Goal: Check status: Check status

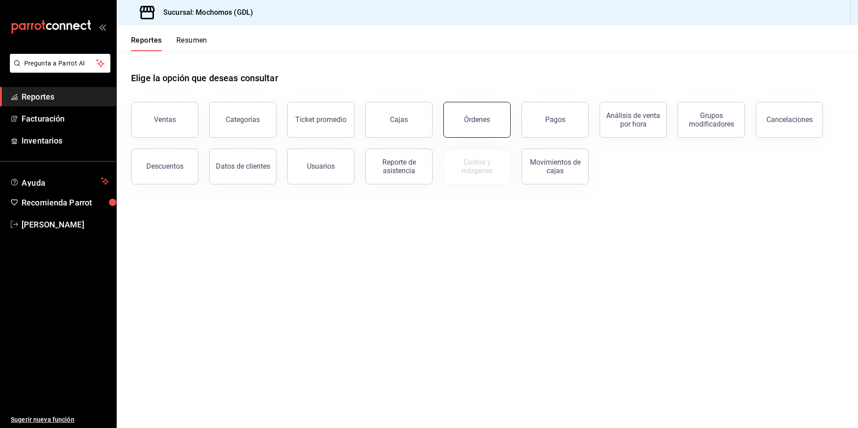
click at [504, 122] on button "Órdenes" at bounding box center [476, 120] width 67 height 36
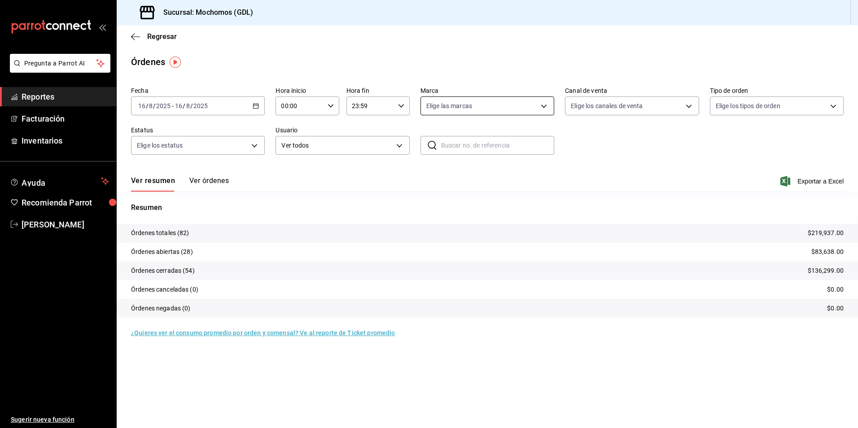
click at [464, 96] on body "Pregunta a Parrot AI Reportes Facturación Inventarios Ayuda Recomienda Parrot […" at bounding box center [429, 214] width 858 height 428
click at [431, 173] on input "checkbox" at bounding box center [430, 171] width 8 height 8
checkbox input "true"
type input "36c25d4a-7cb0-456c-a434-e981d54830bc"
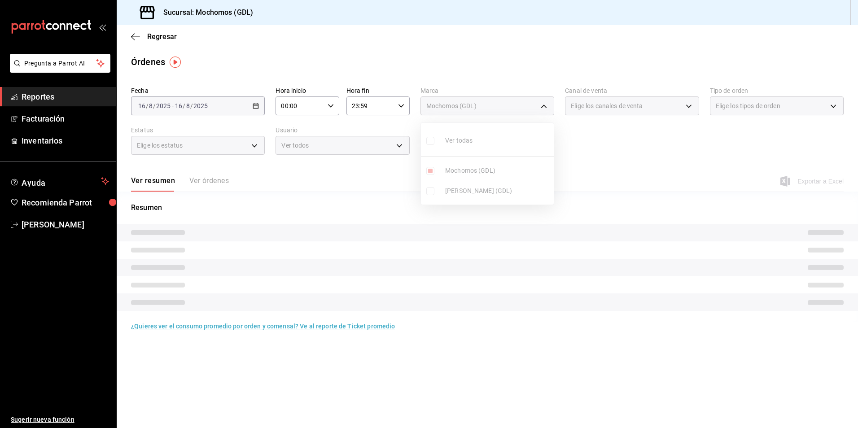
click at [597, 149] on div at bounding box center [429, 214] width 858 height 428
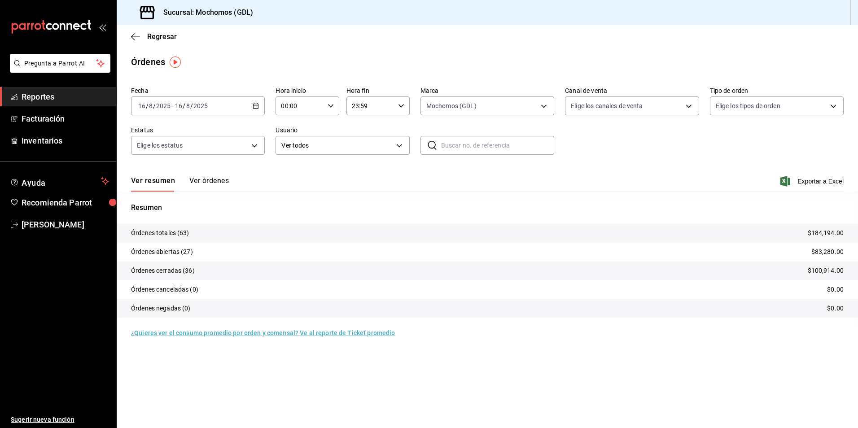
click at [293, 113] on input "00:00" at bounding box center [299, 106] width 48 height 18
click at [293, 146] on span "05" at bounding box center [291, 146] width 17 height 7
type input "05:00"
click at [412, 122] on div at bounding box center [429, 214] width 858 height 428
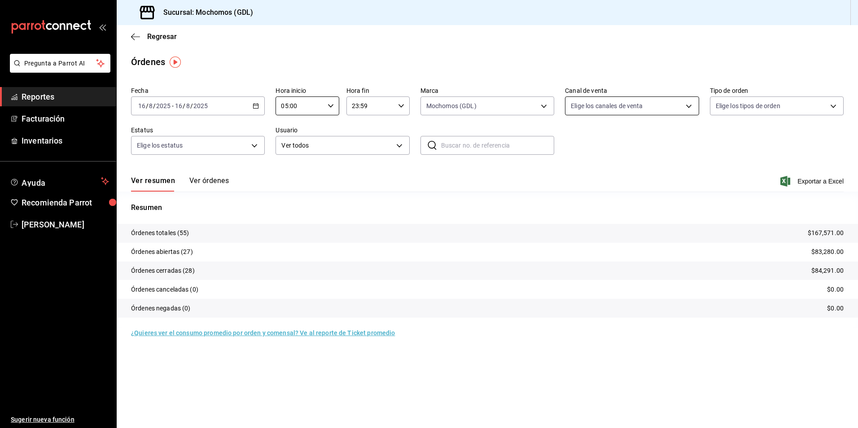
click at [609, 108] on body "Pregunta a Parrot AI Reportes Facturación Inventarios Ayuda Recomienda Parrot […" at bounding box center [429, 214] width 858 height 428
click at [571, 143] on input "checkbox" at bounding box center [575, 141] width 8 height 8
checkbox input "true"
type input "PARROT,UBER_EATS,RAPPI,DIDI_FOOD,ONLINE"
checkbox input "true"
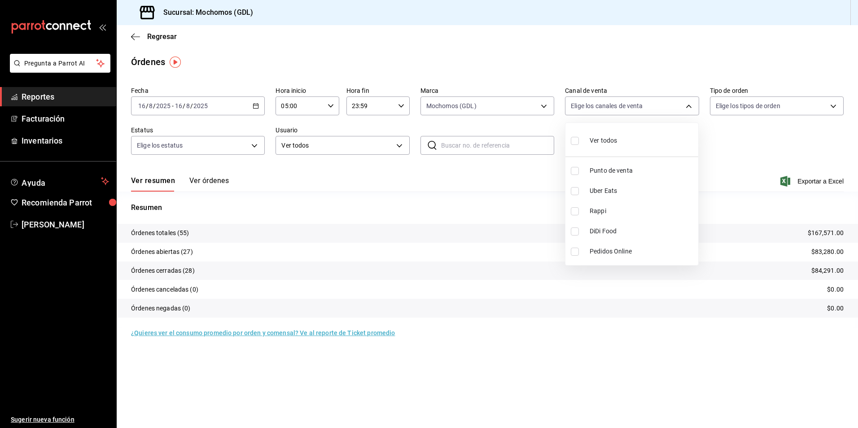
checkbox input "true"
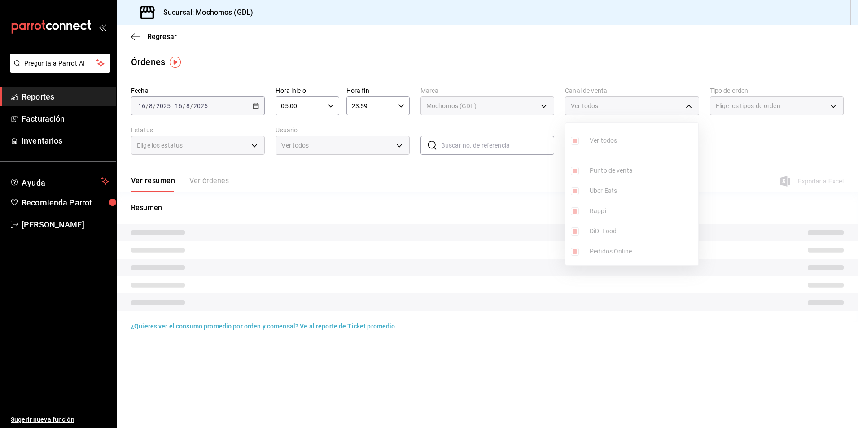
click at [717, 128] on div at bounding box center [429, 214] width 858 height 428
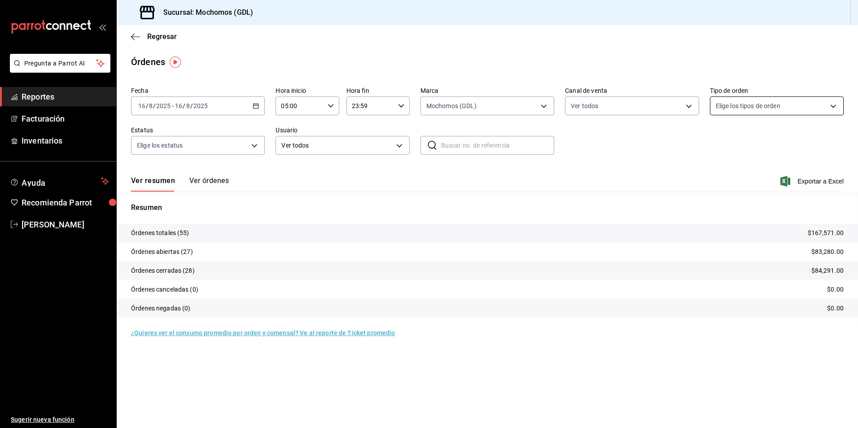
click at [725, 111] on body "Pregunta a Parrot AI Reportes Facturación Inventarios Ayuda Recomienda Parrot […" at bounding box center [429, 214] width 858 height 428
click at [719, 140] on input "checkbox" at bounding box center [720, 141] width 8 height 8
checkbox input "true"
type input "c3d0baef-30c0-4718-9d76-caab43e27316,13c4cc4a-99d2-42c0-ba96-c3de8c08c13d,7b791…"
checkbox input "true"
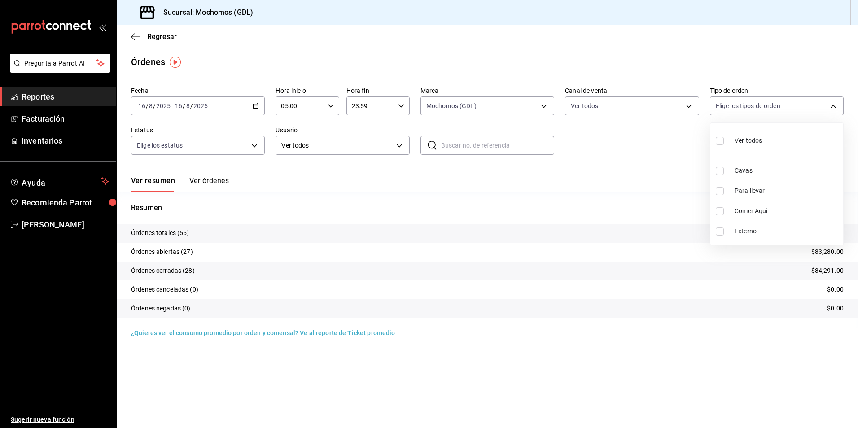
checkbox input "true"
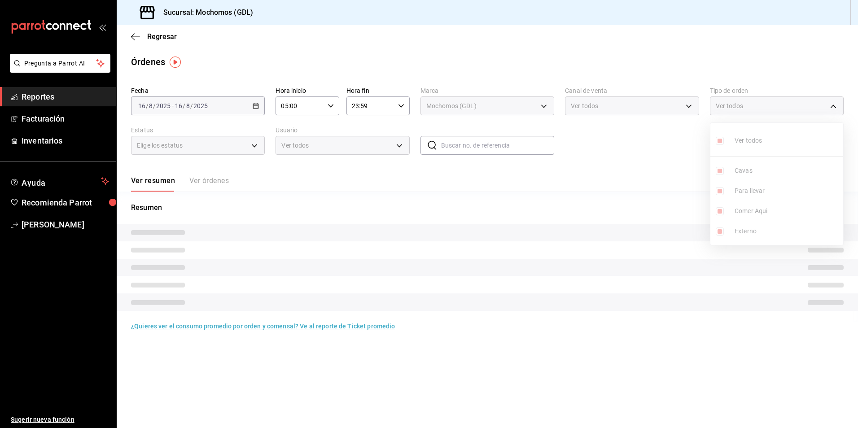
click at [669, 147] on div at bounding box center [429, 214] width 858 height 428
